Goal: Information Seeking & Learning: Learn about a topic

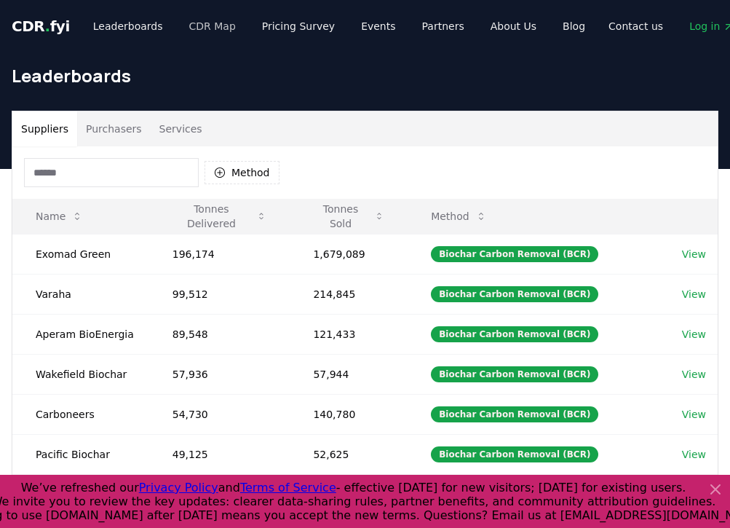
click at [198, 23] on link "CDR Map" at bounding box center [213, 26] width 70 height 26
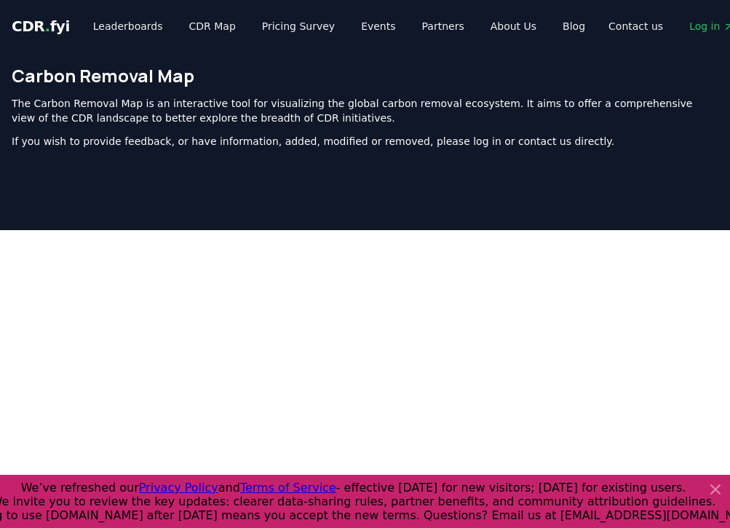
click at [715, 492] on icon at bounding box center [715, 489] width 9 height 9
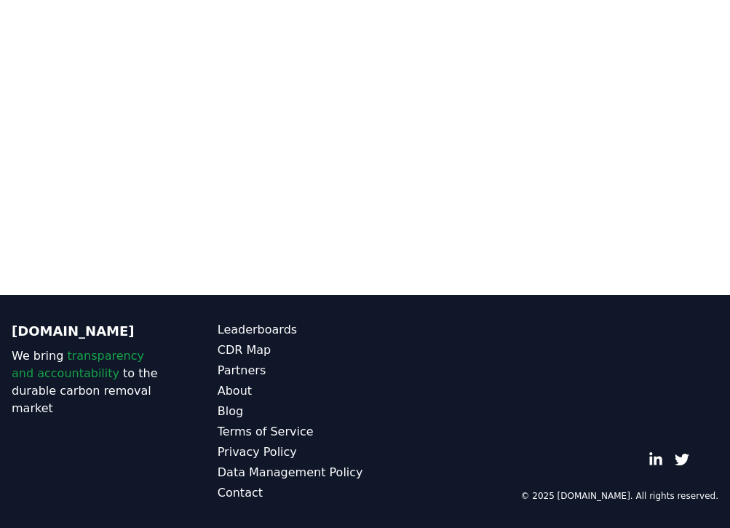
scroll to position [463, 0]
click at [246, 333] on link "Leaderboards" at bounding box center [292, 329] width 148 height 17
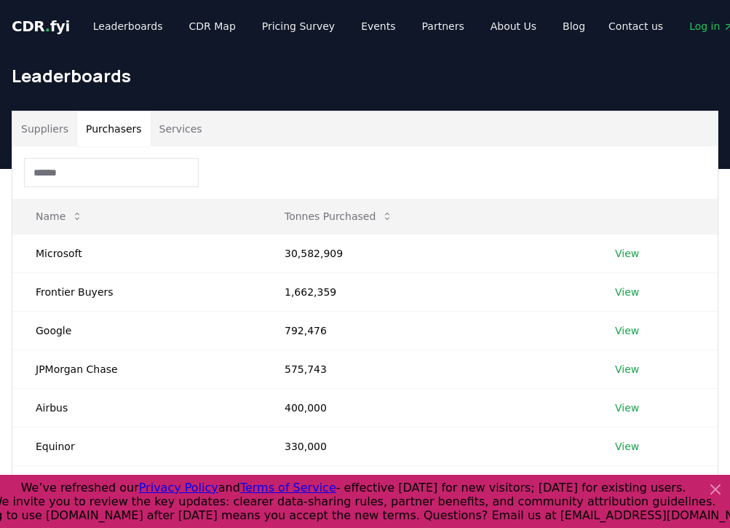
click at [116, 133] on button "Purchasers" at bounding box center [113, 128] width 73 height 35
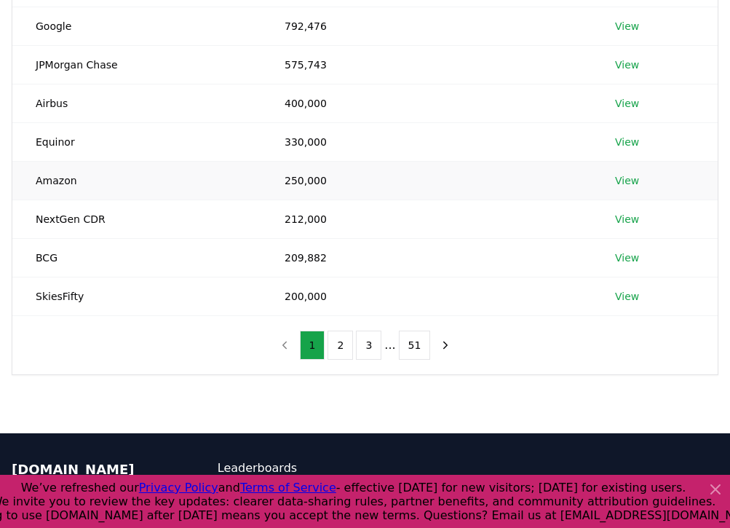
scroll to position [306, 0]
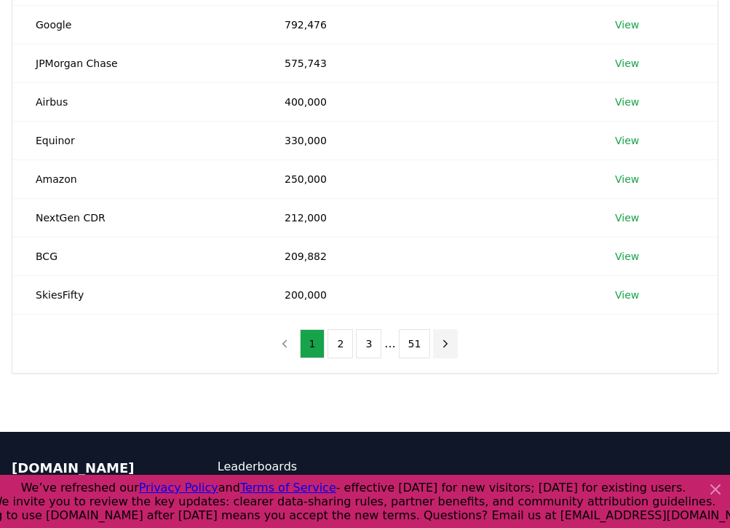
click at [442, 343] on icon "next page" at bounding box center [445, 343] width 13 height 13
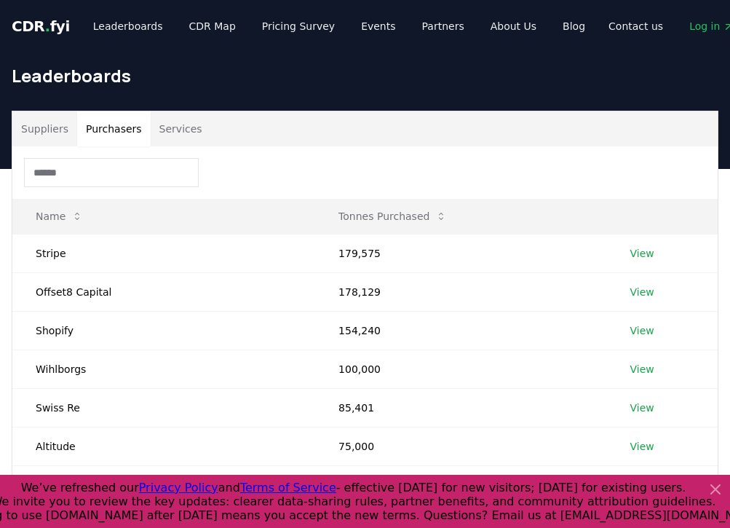
scroll to position [0, 0]
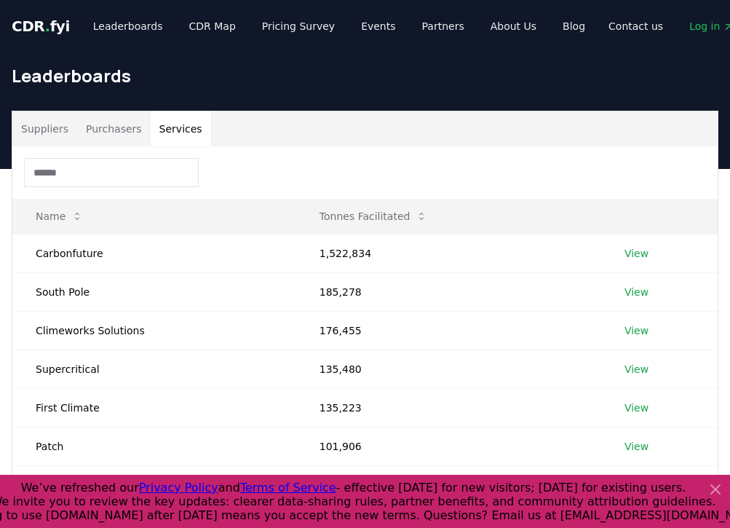
click at [184, 125] on button "Services" at bounding box center [181, 128] width 60 height 35
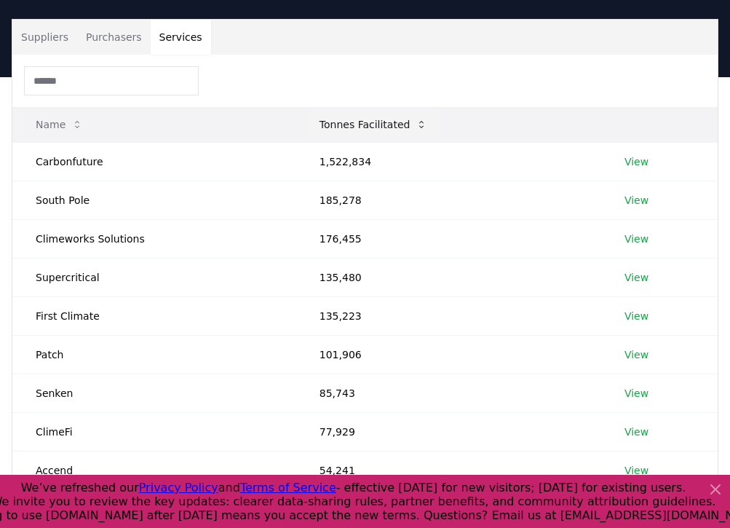
scroll to position [91, 0]
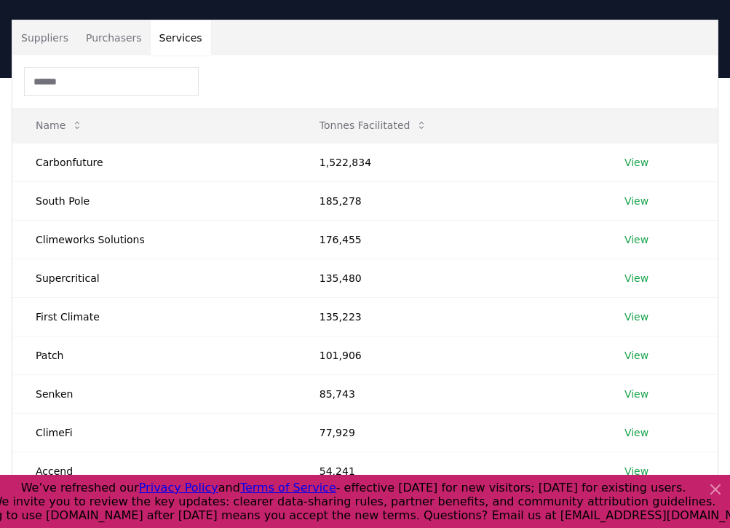
click at [50, 39] on button "Suppliers" at bounding box center [44, 37] width 65 height 35
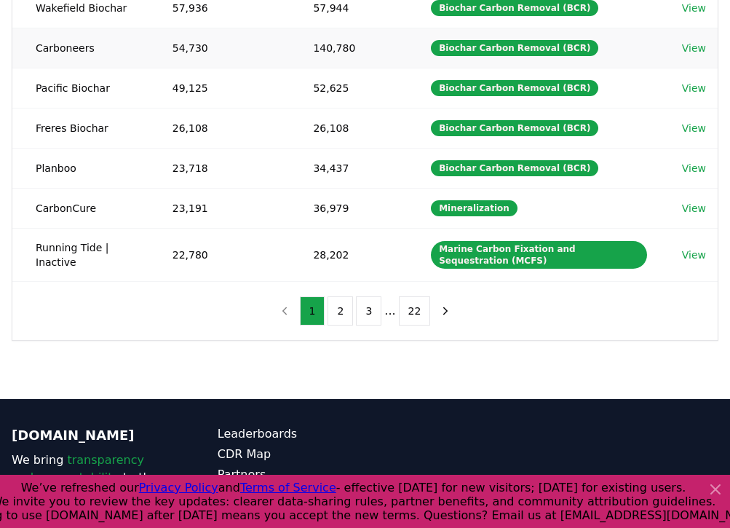
scroll to position [368, 0]
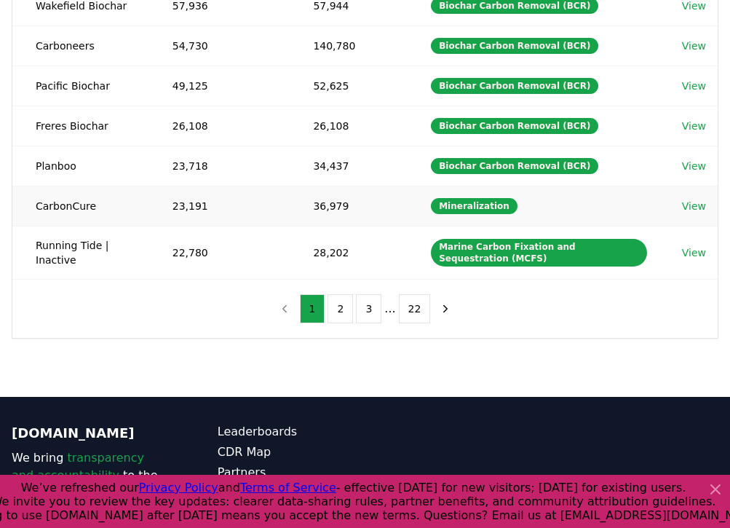
click at [696, 206] on link "View" at bounding box center [694, 206] width 24 height 15
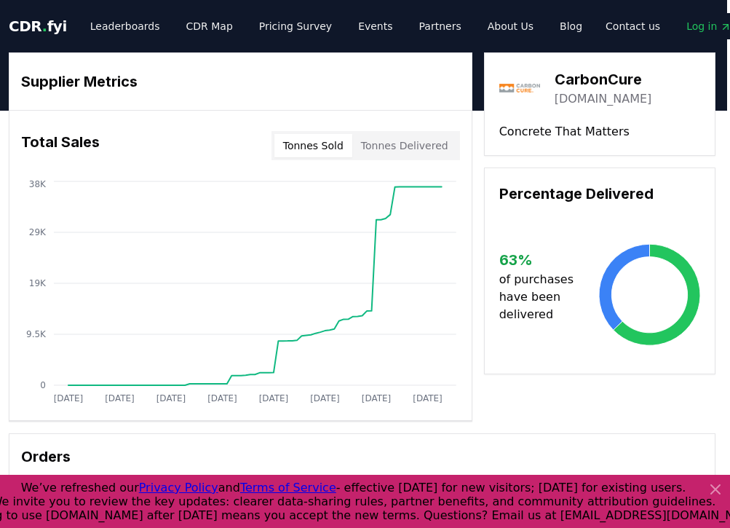
scroll to position [0, 3]
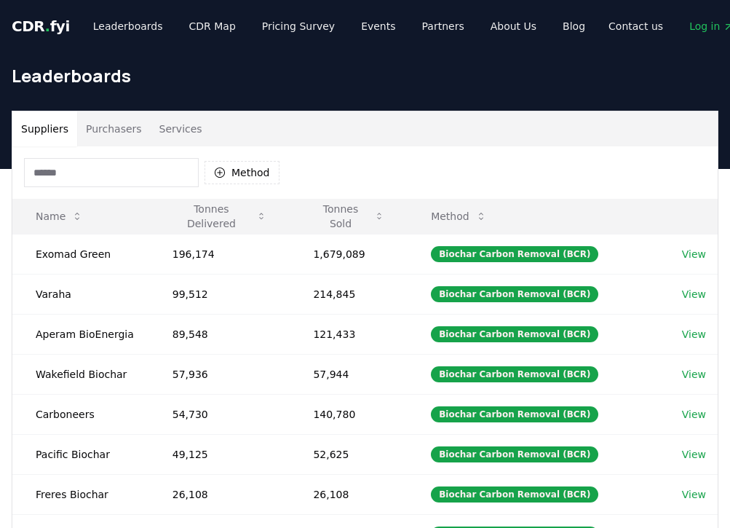
scroll to position [368, 0]
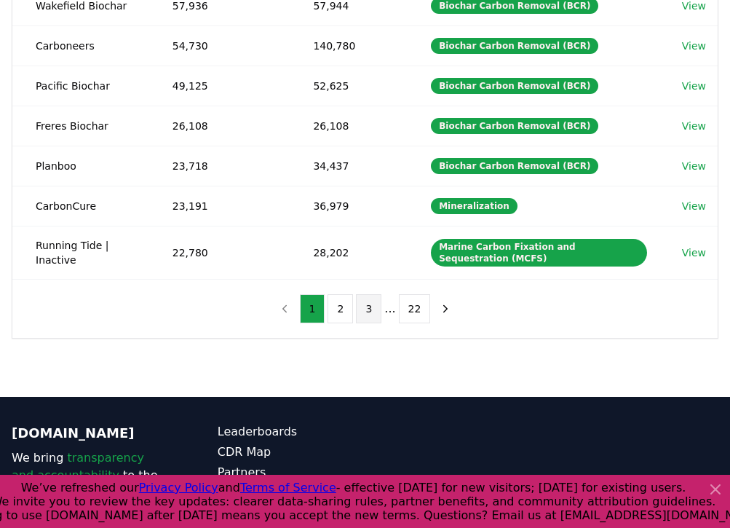
click at [369, 313] on button "3" at bounding box center [368, 308] width 25 height 29
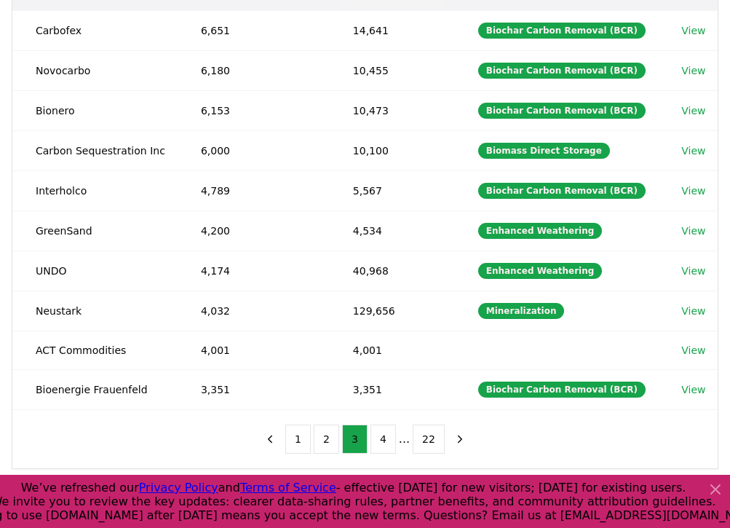
scroll to position [224, 0]
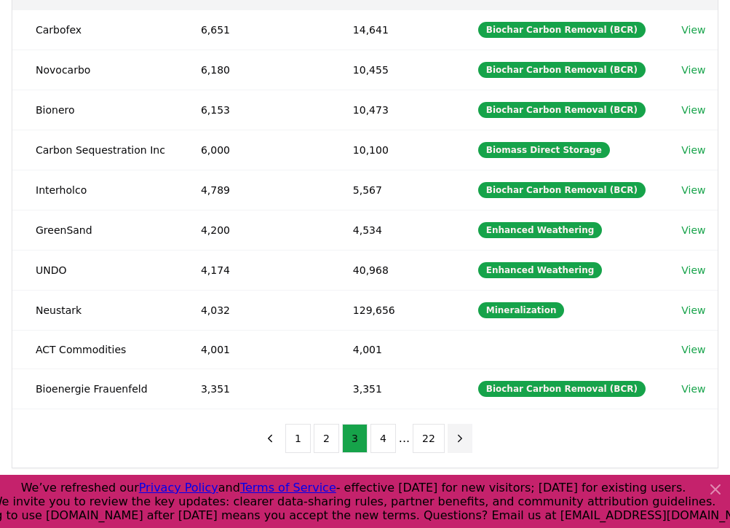
click at [455, 440] on icon "next page" at bounding box center [459, 437] width 13 height 13
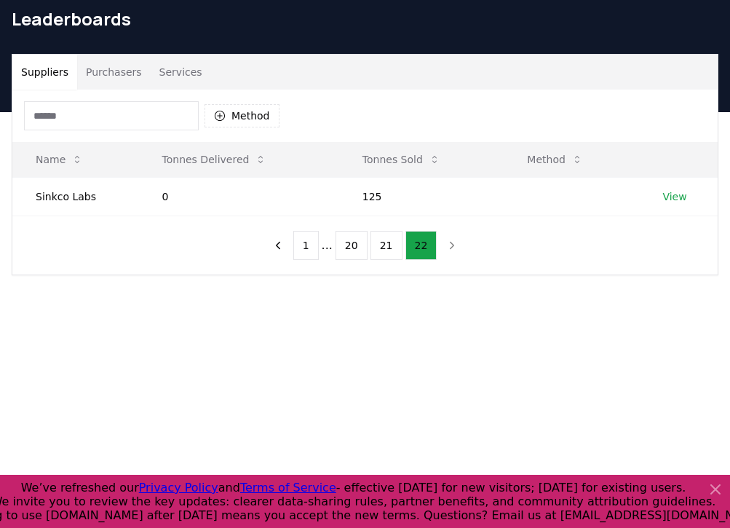
scroll to position [49, 0]
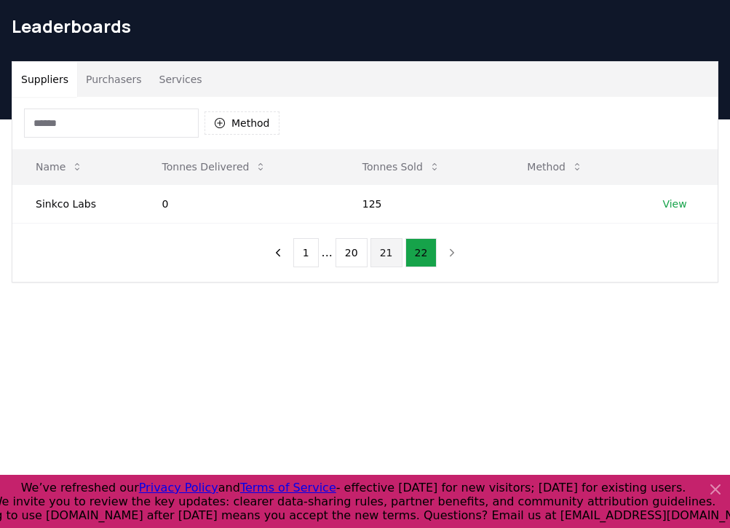
click at [384, 252] on button "21" at bounding box center [386, 252] width 32 height 29
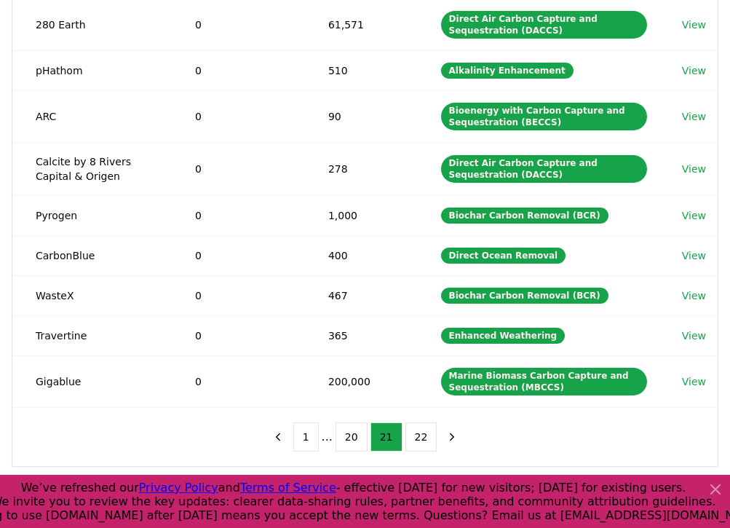
scroll to position [273, 0]
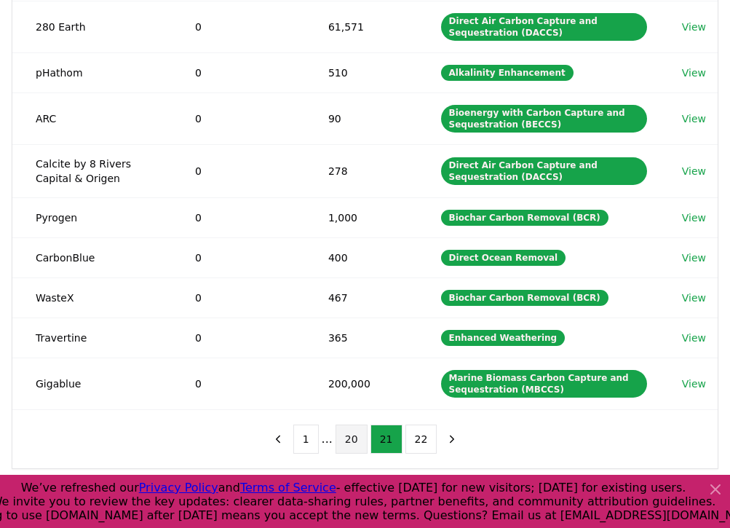
click at [351, 441] on button "20" at bounding box center [351, 438] width 32 height 29
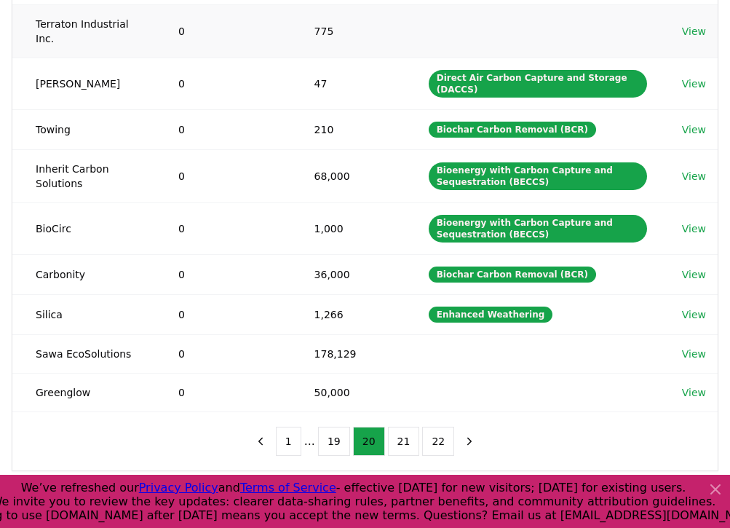
scroll to position [317, 0]
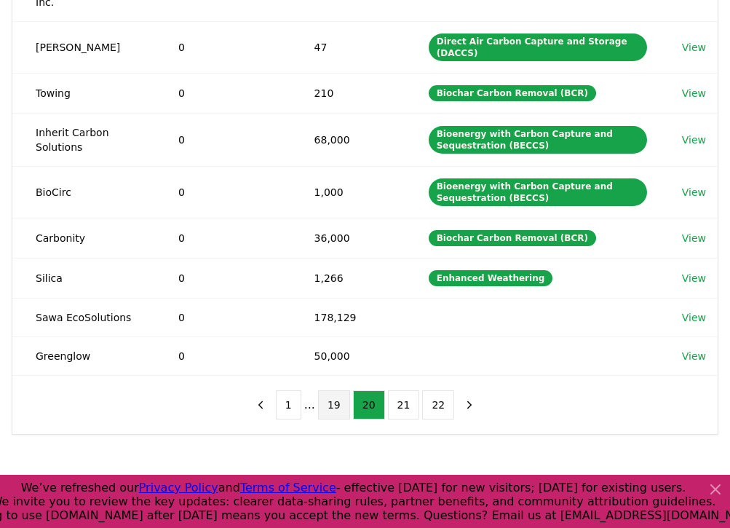
click at [335, 390] on button "19" at bounding box center [334, 404] width 32 height 29
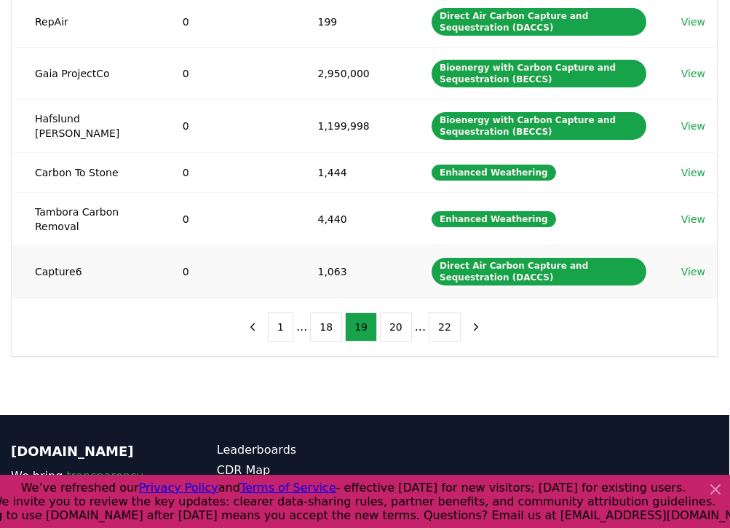
scroll to position [461, 1]
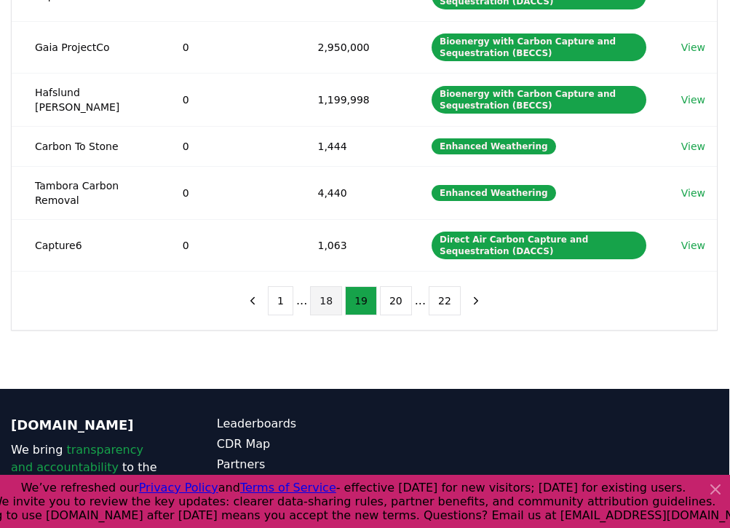
click at [331, 290] on button "18" at bounding box center [326, 300] width 32 height 29
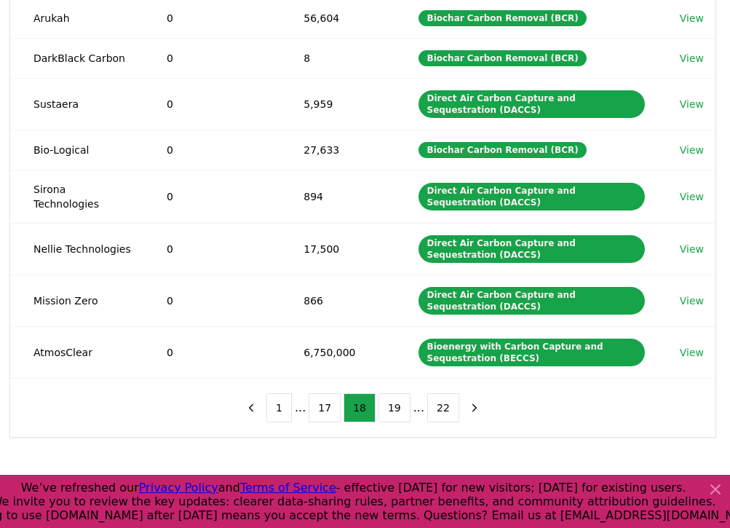
scroll to position [346, 2]
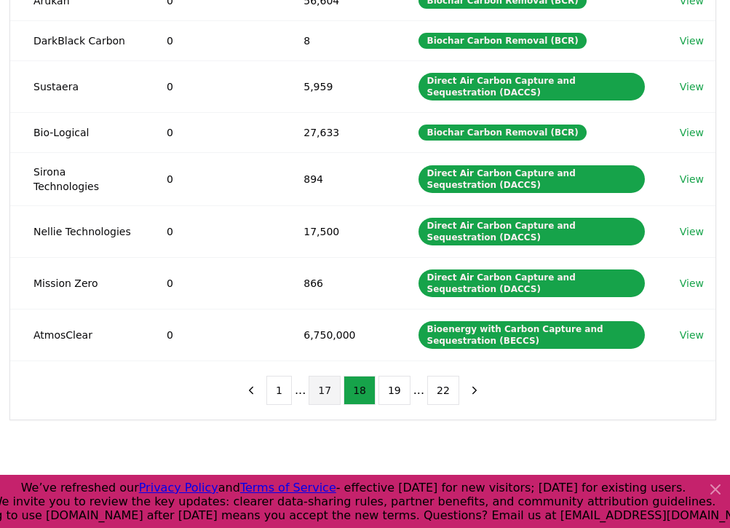
click at [321, 389] on button "17" at bounding box center [325, 389] width 32 height 29
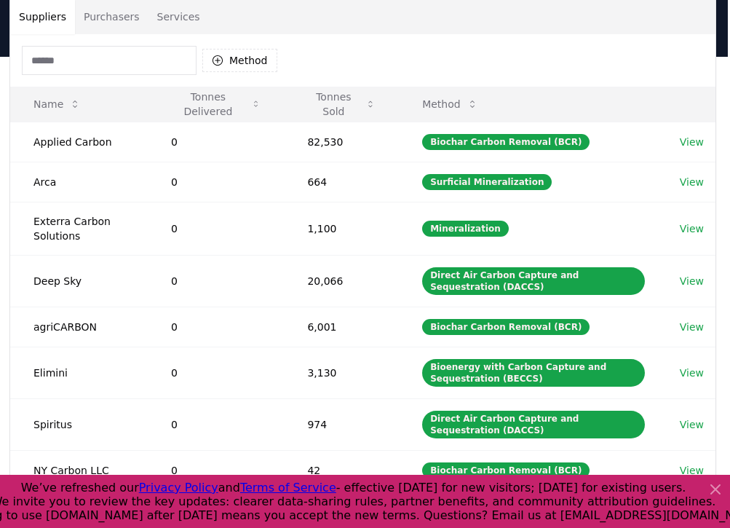
scroll to position [108, 2]
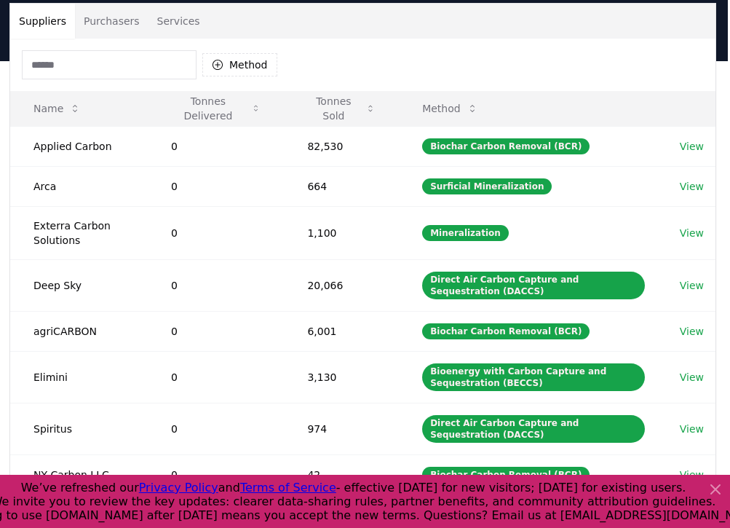
click at [149, 60] on input at bounding box center [109, 64] width 175 height 29
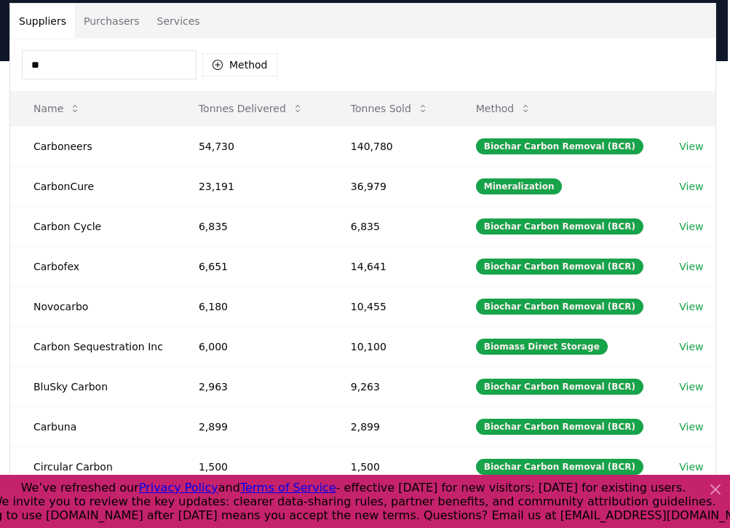
type input "*"
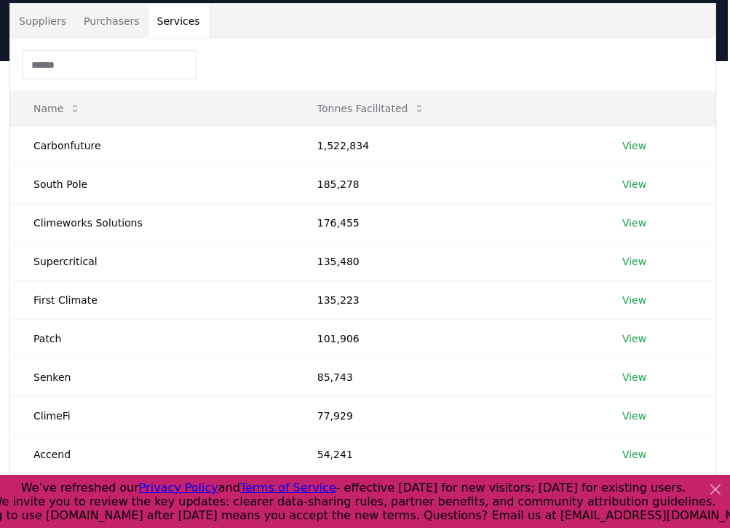
click at [181, 17] on button "Services" at bounding box center [178, 21] width 60 height 35
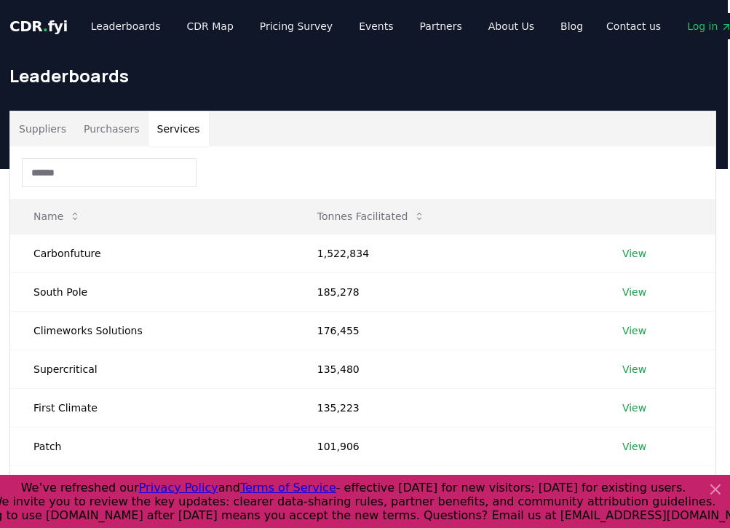
scroll to position [0, 2]
click at [298, 31] on link "Pricing Survey" at bounding box center [296, 26] width 96 height 26
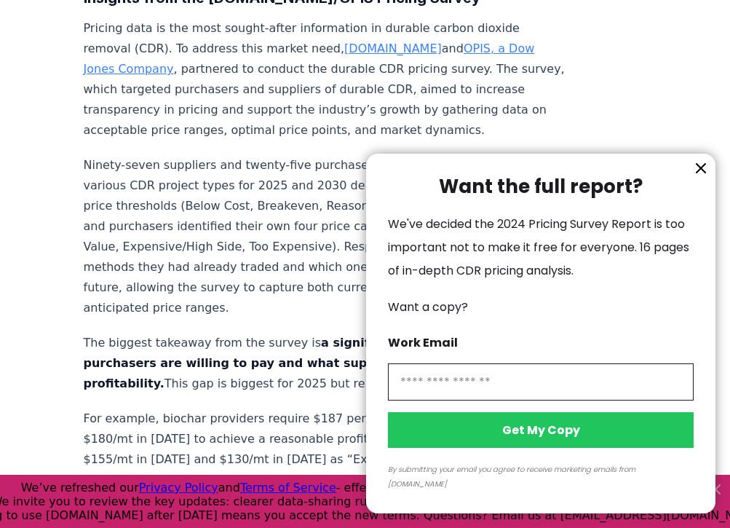
scroll to position [600, 2]
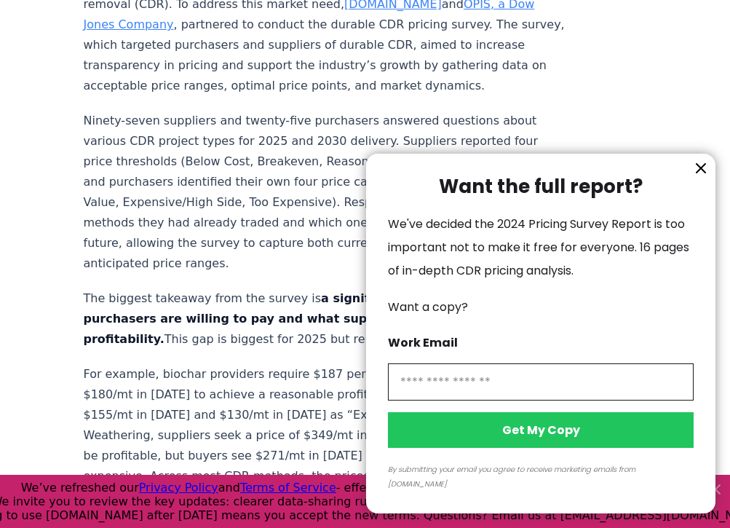
click at [697, 177] on icon "information" at bounding box center [700, 167] width 17 height 17
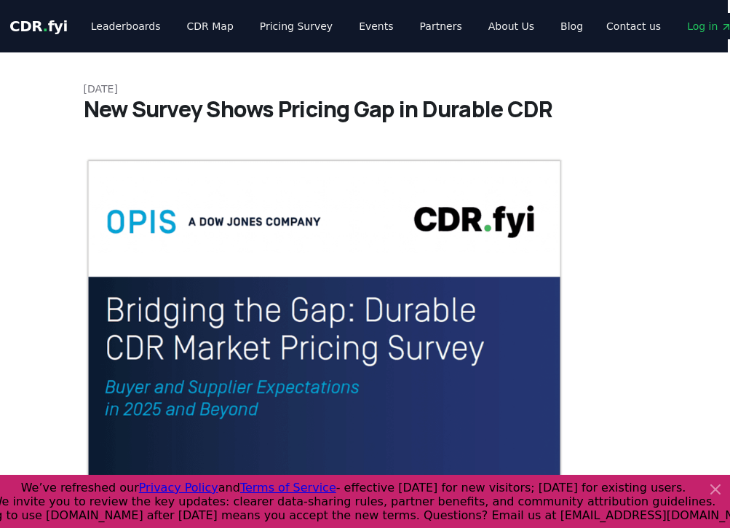
scroll to position [0, 2]
click at [510, 25] on link "About Us" at bounding box center [511, 26] width 69 height 26
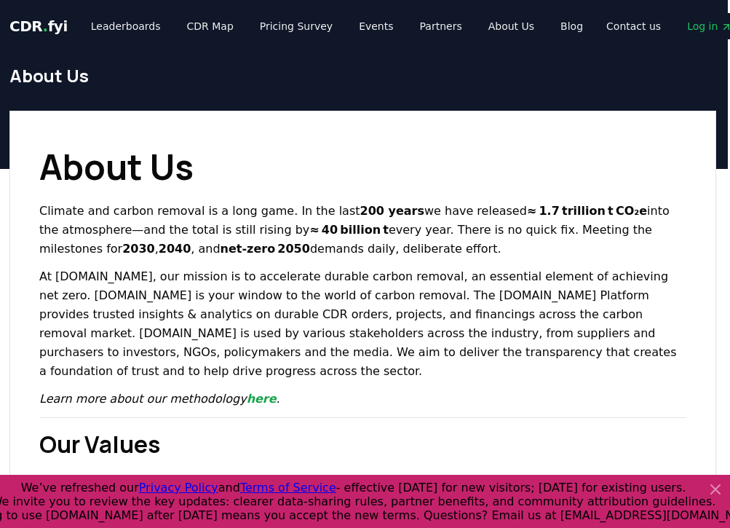
scroll to position [0, 2]
click at [552, 25] on link "Blog" at bounding box center [572, 26] width 46 height 26
click at [552, 26] on link "Blog" at bounding box center [572, 26] width 46 height 26
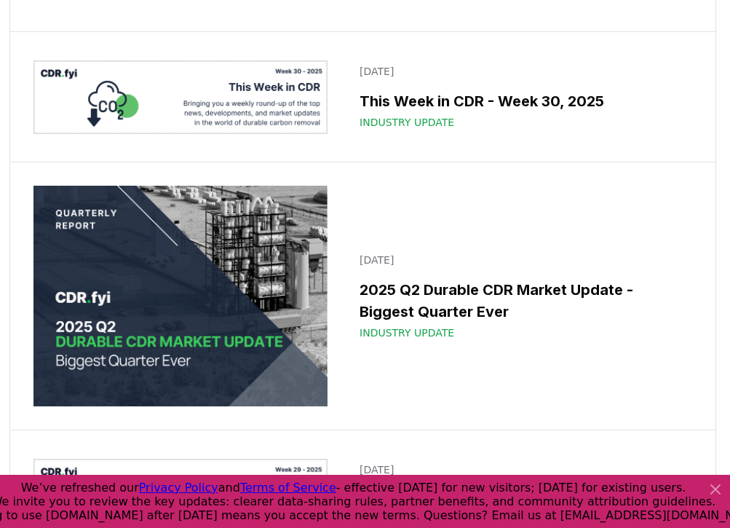
scroll to position [1650, 2]
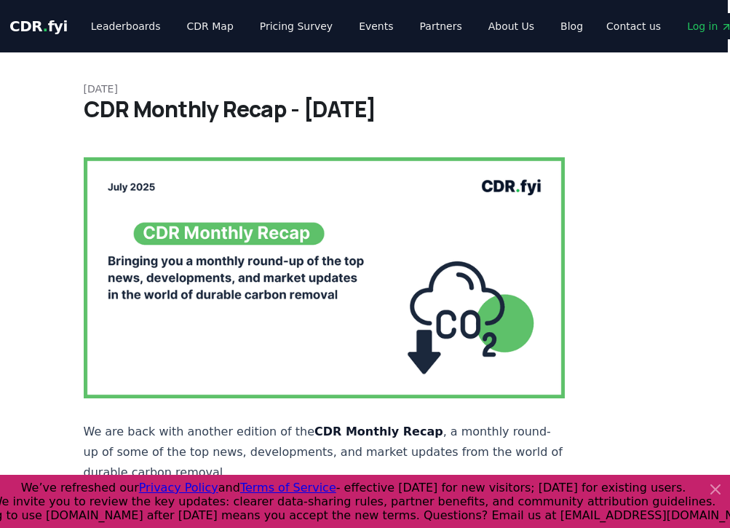
scroll to position [0, 2]
click at [111, 29] on link "Leaderboards" at bounding box center [125, 26] width 93 height 26
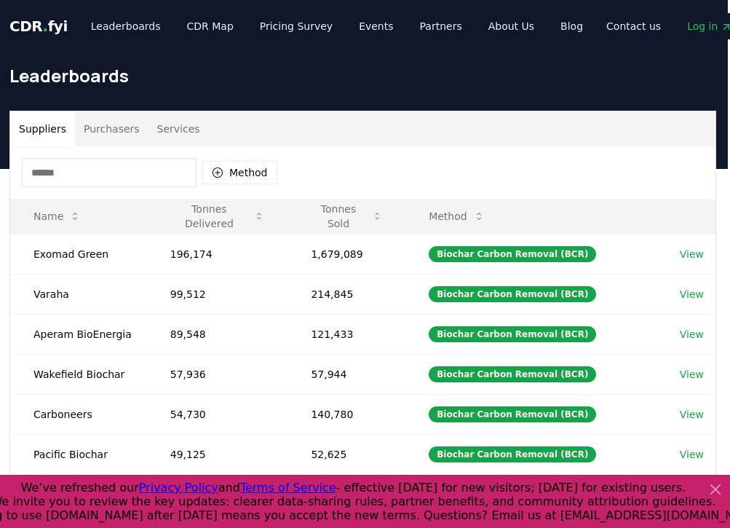
click at [119, 127] on button "Purchasers" at bounding box center [111, 128] width 73 height 35
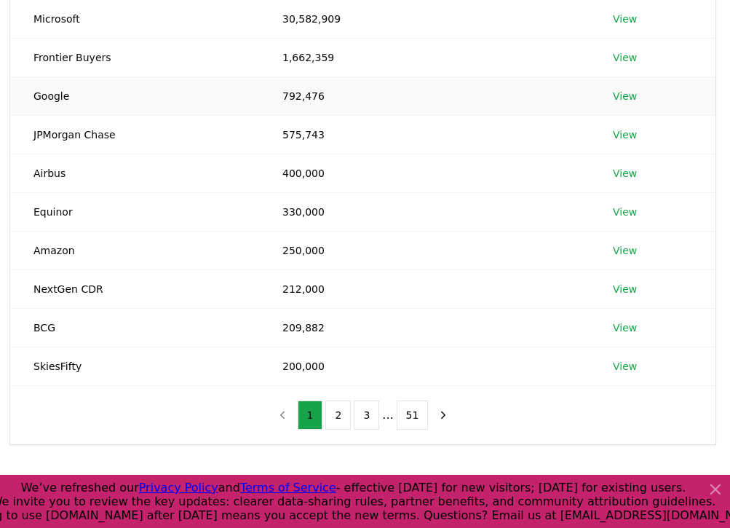
scroll to position [237, 2]
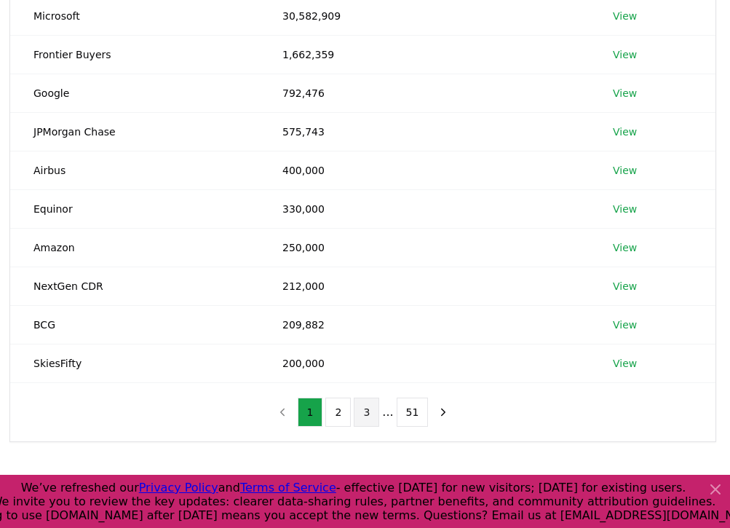
click at [364, 403] on button "3" at bounding box center [366, 411] width 25 height 29
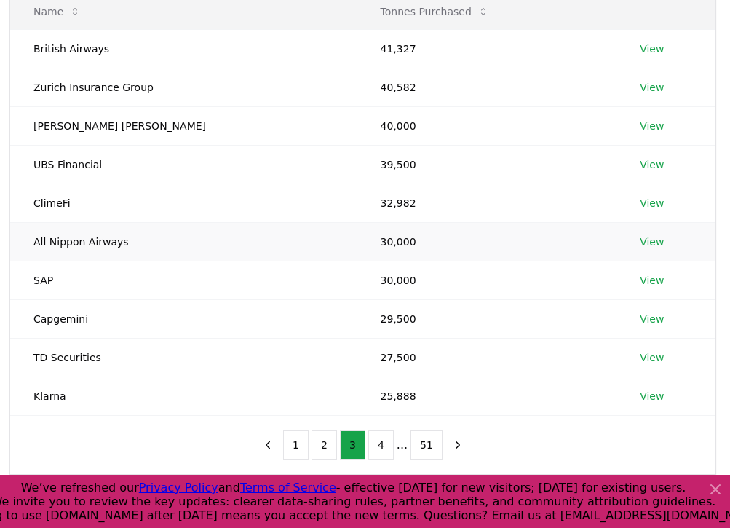
scroll to position [212, 2]
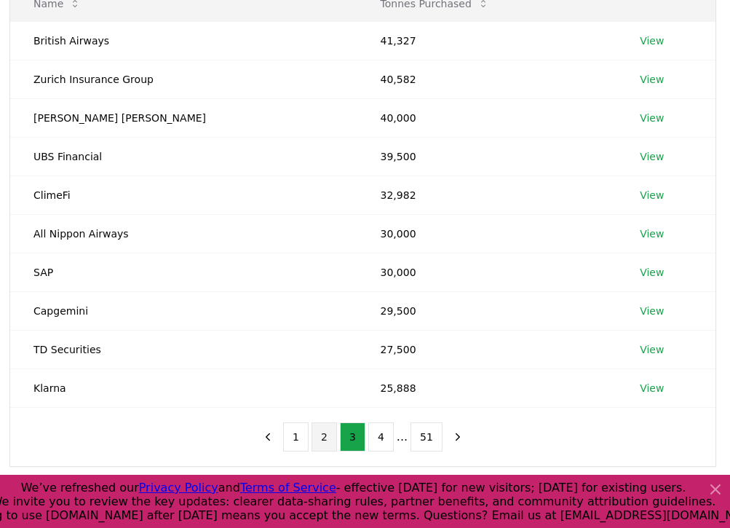
click at [326, 439] on button "2" at bounding box center [323, 436] width 25 height 29
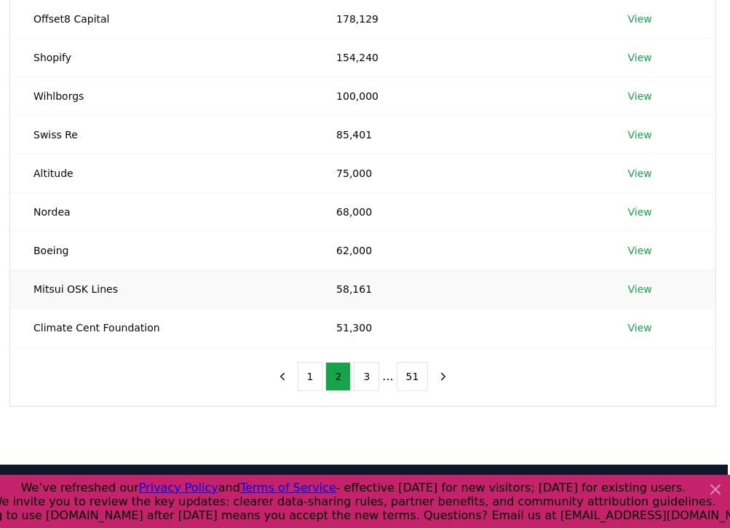
scroll to position [274, 2]
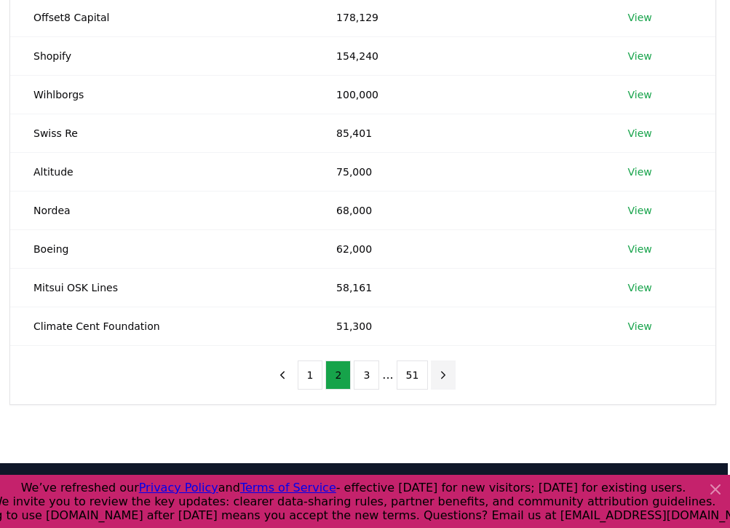
click at [442, 376] on icon "next page" at bounding box center [443, 374] width 13 height 13
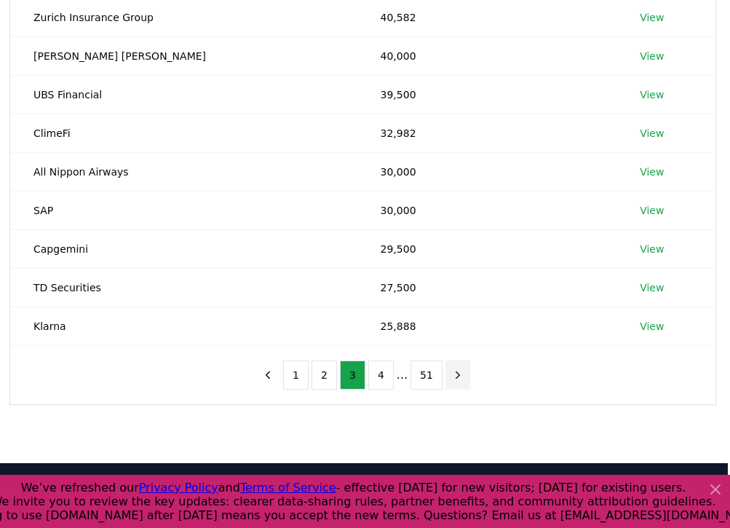
click at [457, 375] on icon "next page" at bounding box center [458, 374] width 4 height 7
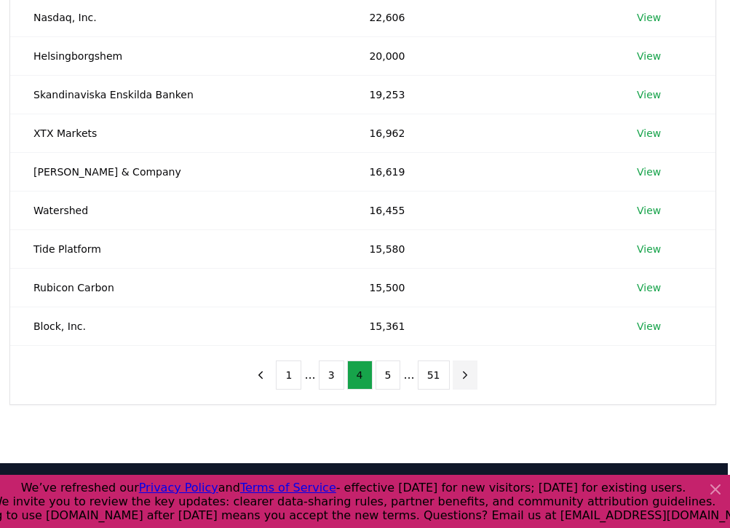
click at [458, 375] on icon "next page" at bounding box center [464, 374] width 13 height 13
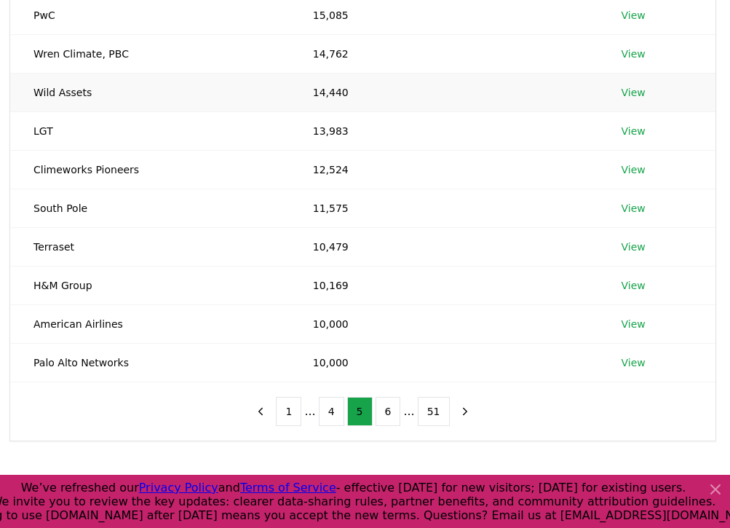
scroll to position [239, 2]
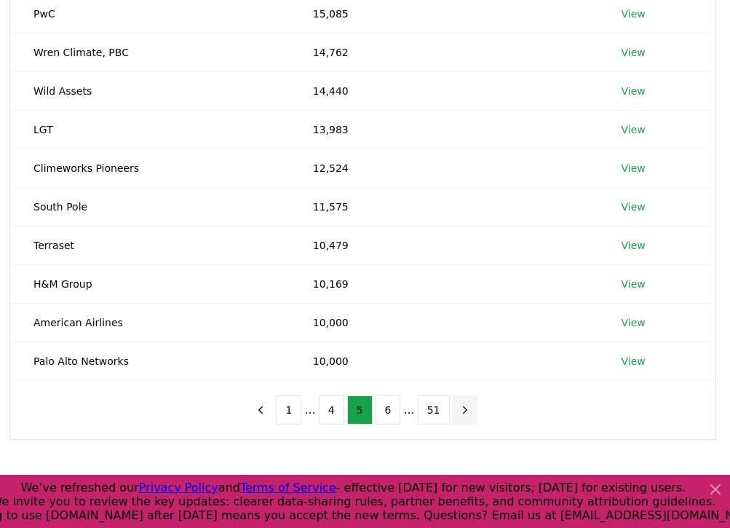
click at [464, 415] on icon "next page" at bounding box center [464, 409] width 13 height 13
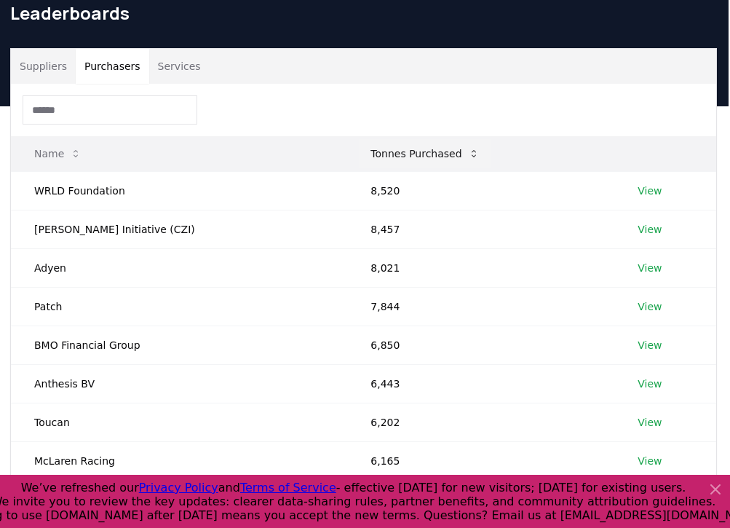
scroll to position [64, 1]
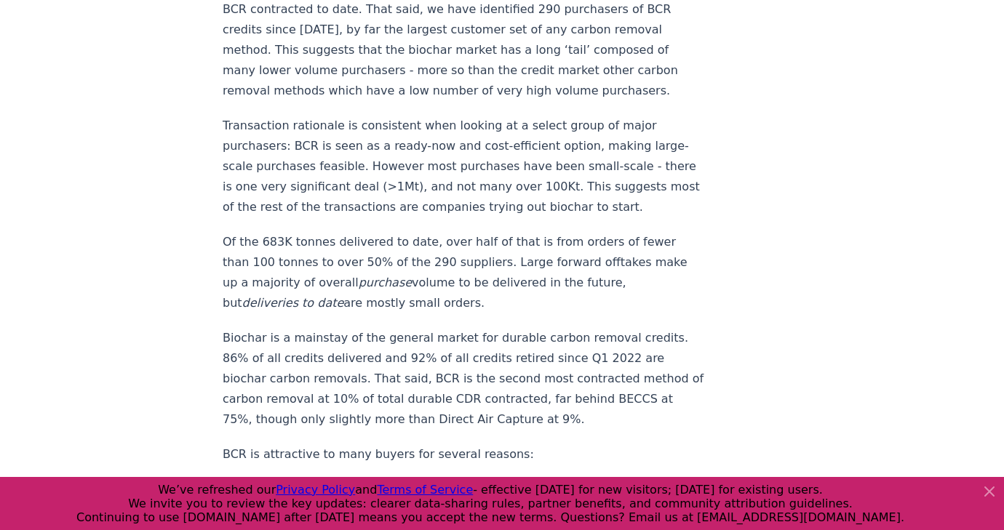
scroll to position [1732, 0]
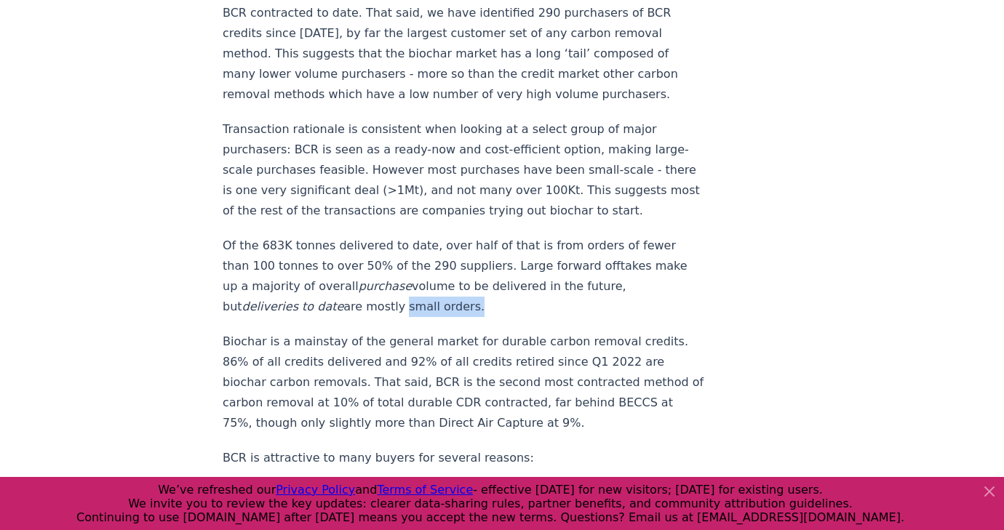
drag, startPoint x: 300, startPoint y: 233, endPoint x: 214, endPoint y: 230, distance: 85.9
drag, startPoint x: 525, startPoint y: 214, endPoint x: 429, endPoint y: 234, distance: 97.3
click at [429, 236] on p "Of the 683K tonnes delivered to date, over half of that is from orders of fewer…" at bounding box center [464, 276] width 482 height 81
copy p "deliveries to date are mostly small orders."
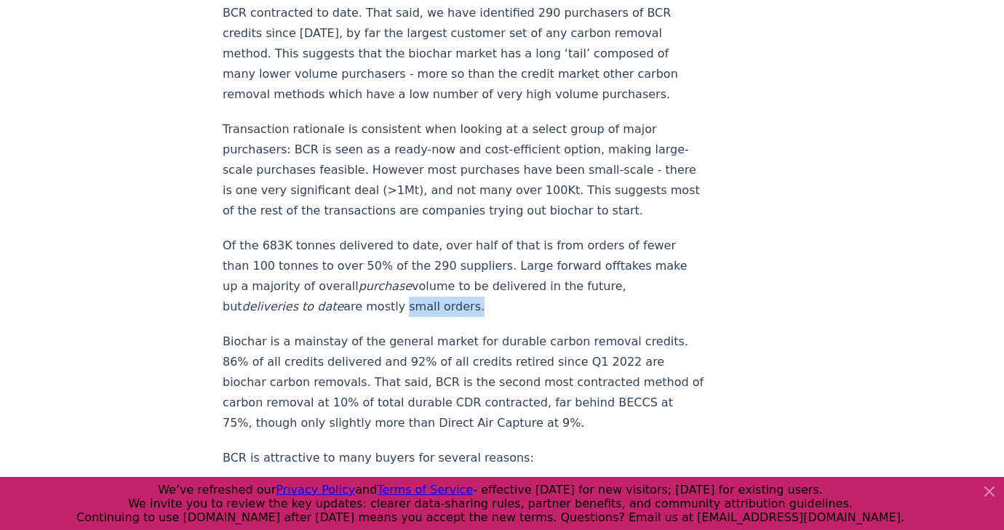
click at [429, 236] on p "Of the 683K tonnes delivered to date, over half of that is from orders of fewer…" at bounding box center [464, 276] width 482 height 81
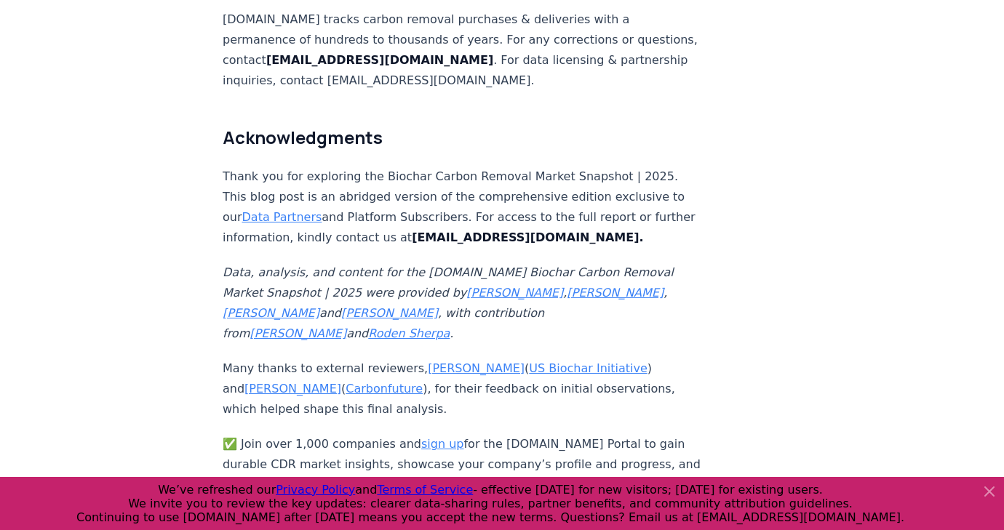
scroll to position [9665, 0]
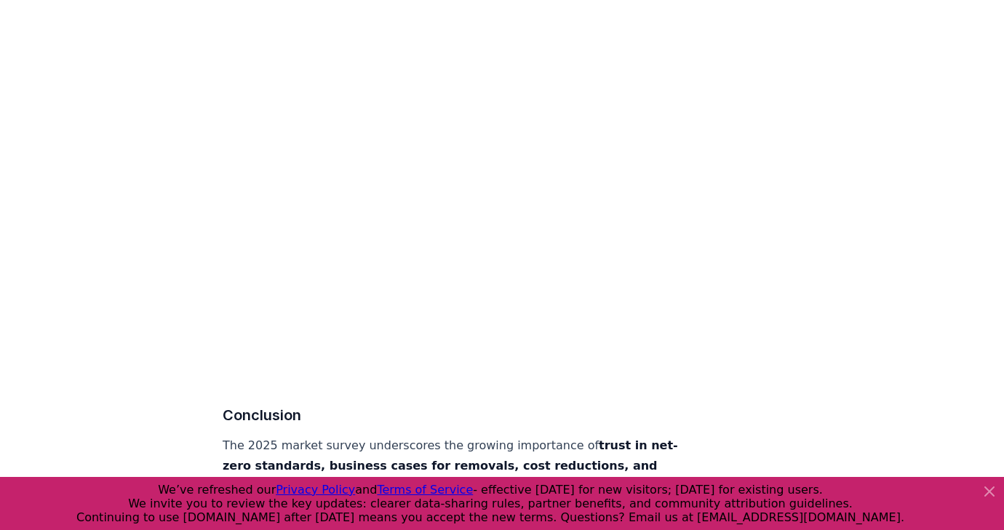
scroll to position [7227, 0]
